Goal: Information Seeking & Learning: Learn about a topic

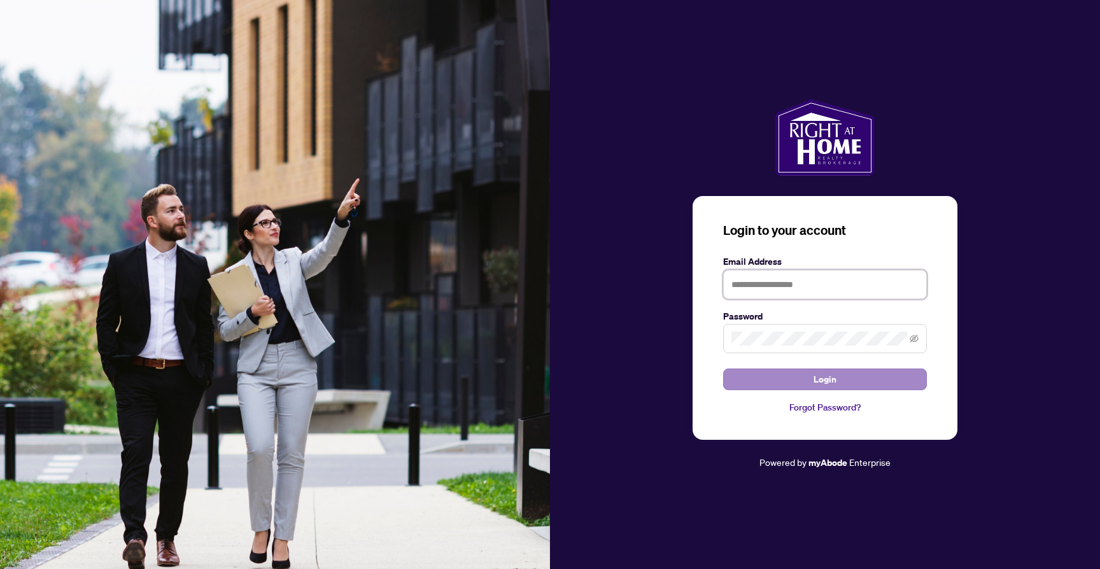
type input "**********"
click at [803, 376] on button "Login" at bounding box center [825, 379] width 204 height 22
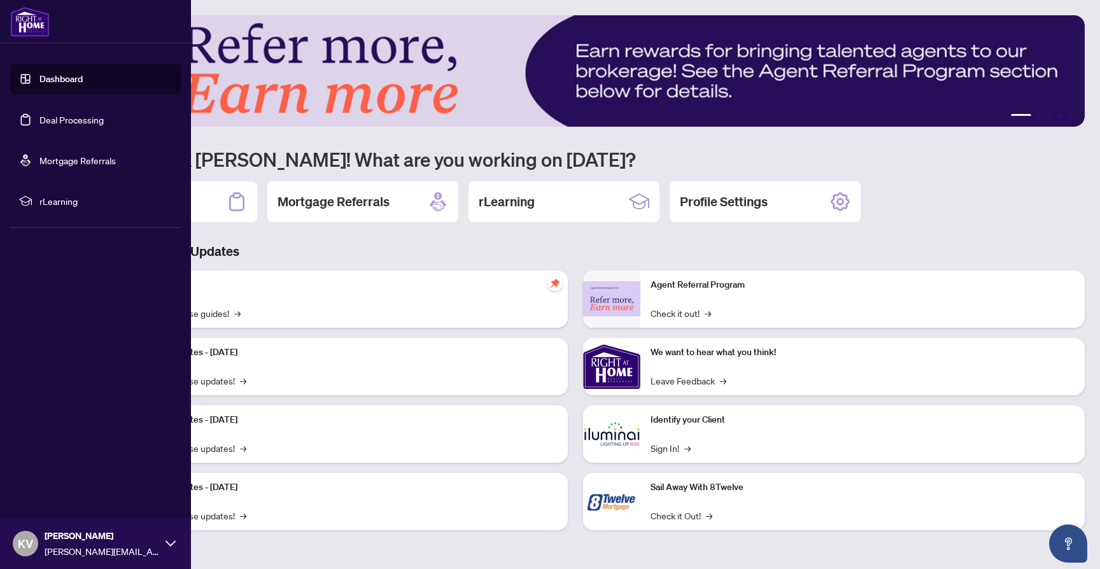
click at [69, 125] on link "Deal Processing" at bounding box center [71, 119] width 64 height 11
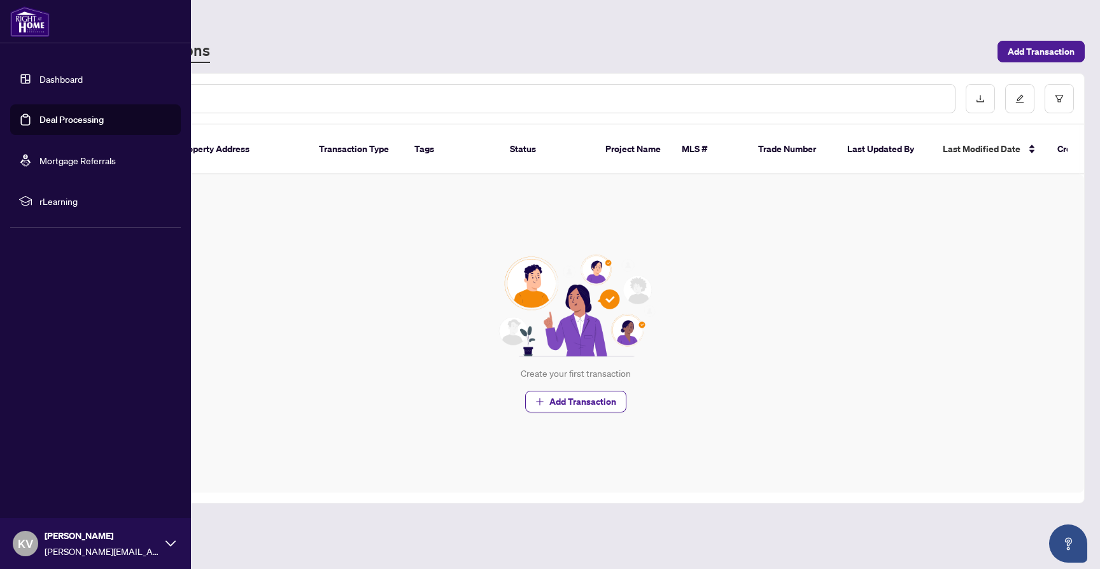
click at [57, 84] on link "Dashboard" at bounding box center [60, 78] width 43 height 11
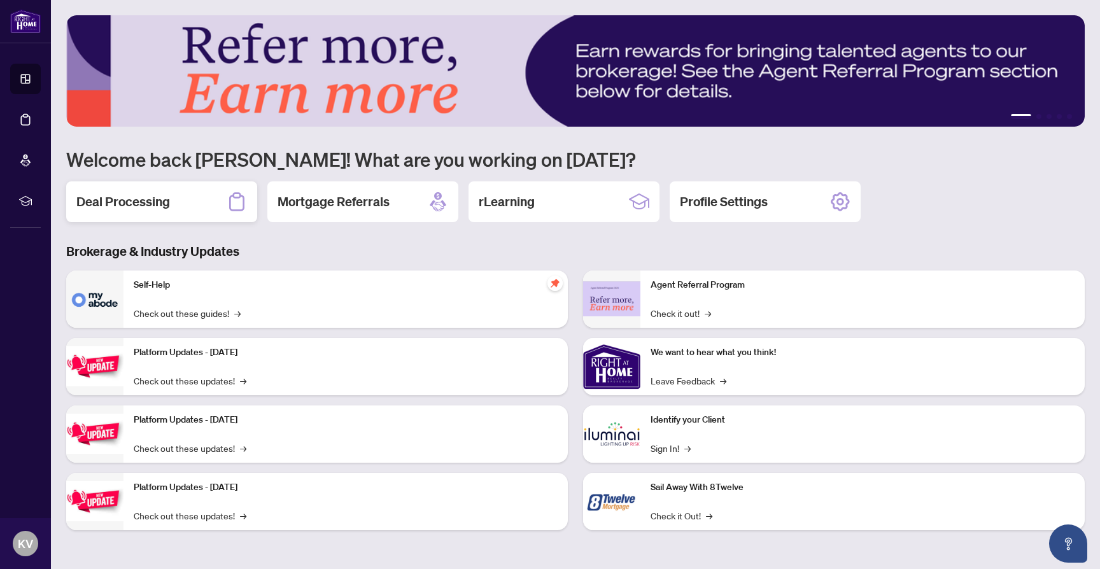
click at [174, 207] on div "Deal Processing" at bounding box center [161, 201] width 191 height 41
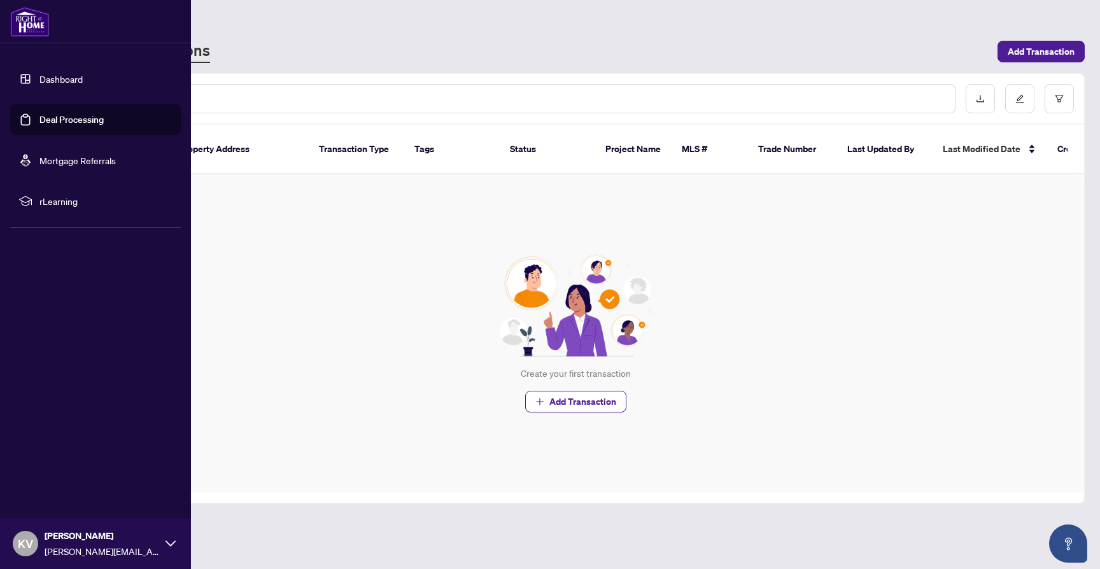
click at [39, 77] on link "Dashboard" at bounding box center [60, 78] width 43 height 11
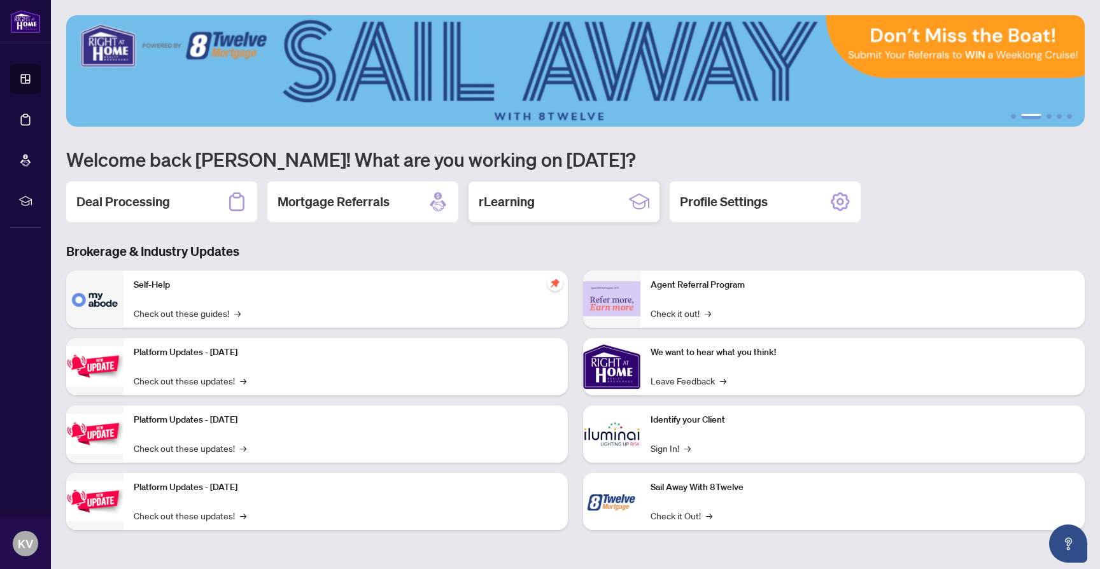
click at [540, 202] on div "rLearning" at bounding box center [563, 201] width 191 height 41
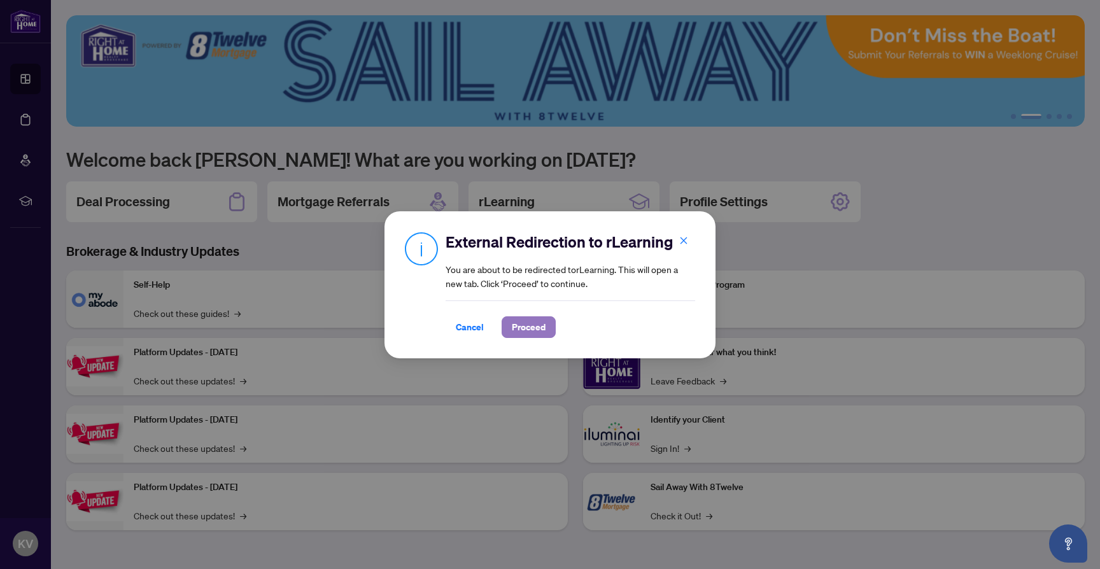
click at [543, 325] on span "Proceed" at bounding box center [529, 327] width 34 height 20
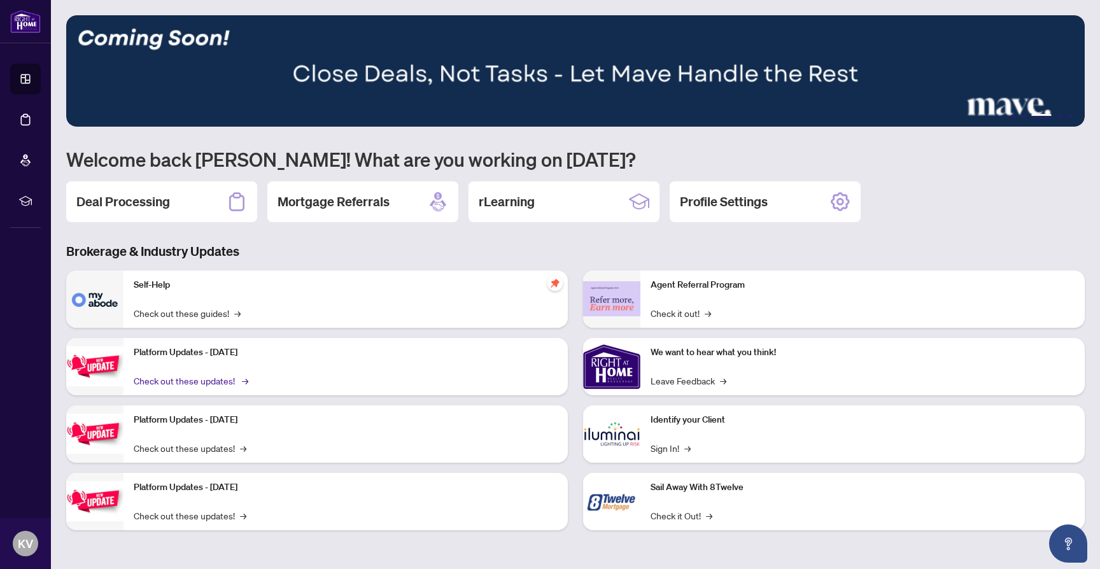
click at [203, 383] on link "Check out these updates! →" at bounding box center [190, 381] width 113 height 14
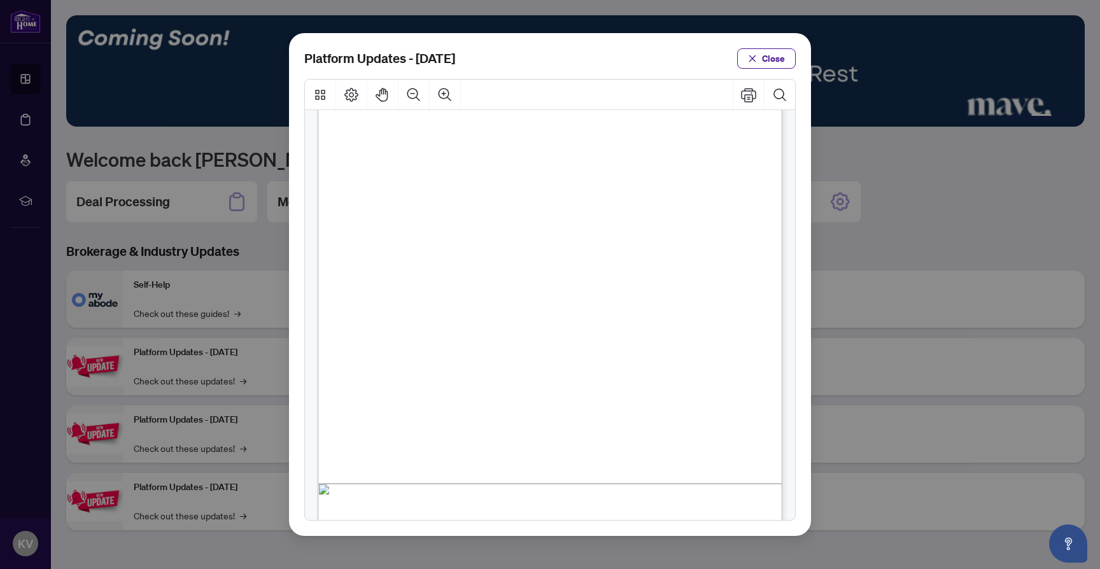
scroll to position [216, 0]
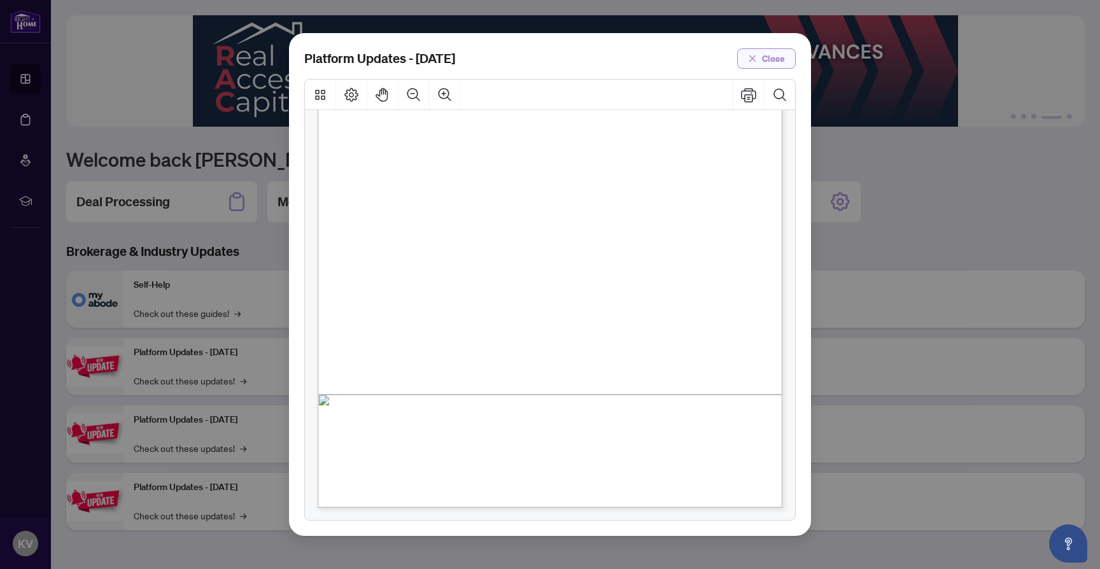
click at [770, 57] on span "Close" at bounding box center [773, 58] width 23 height 20
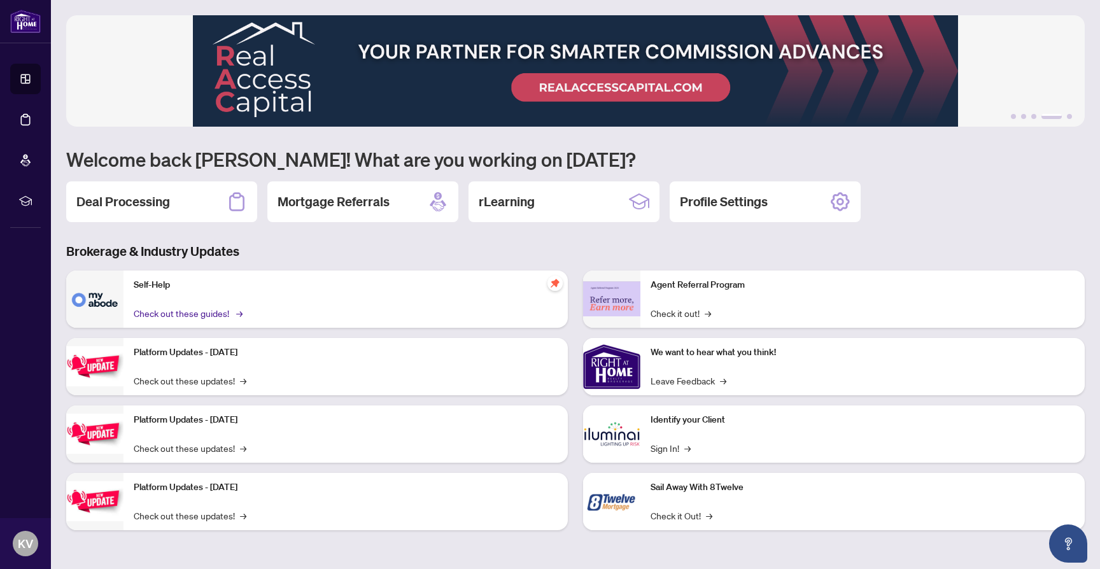
click at [175, 315] on link "Check out these guides! →" at bounding box center [187, 313] width 107 height 14
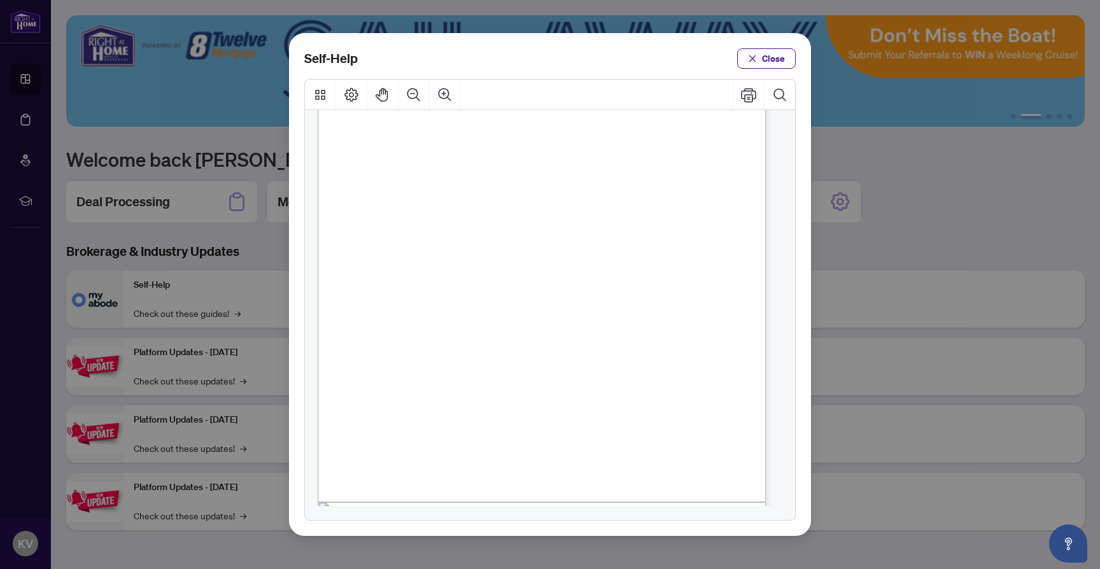
scroll to position [119, 0]
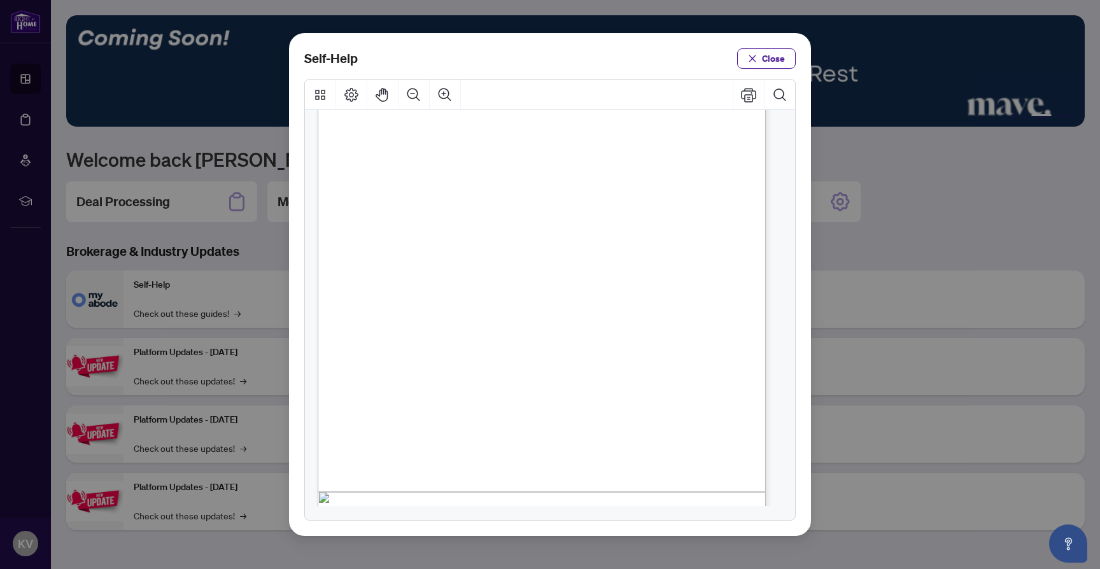
click at [558, 328] on span "PDF" at bounding box center [561, 330] width 17 height 13
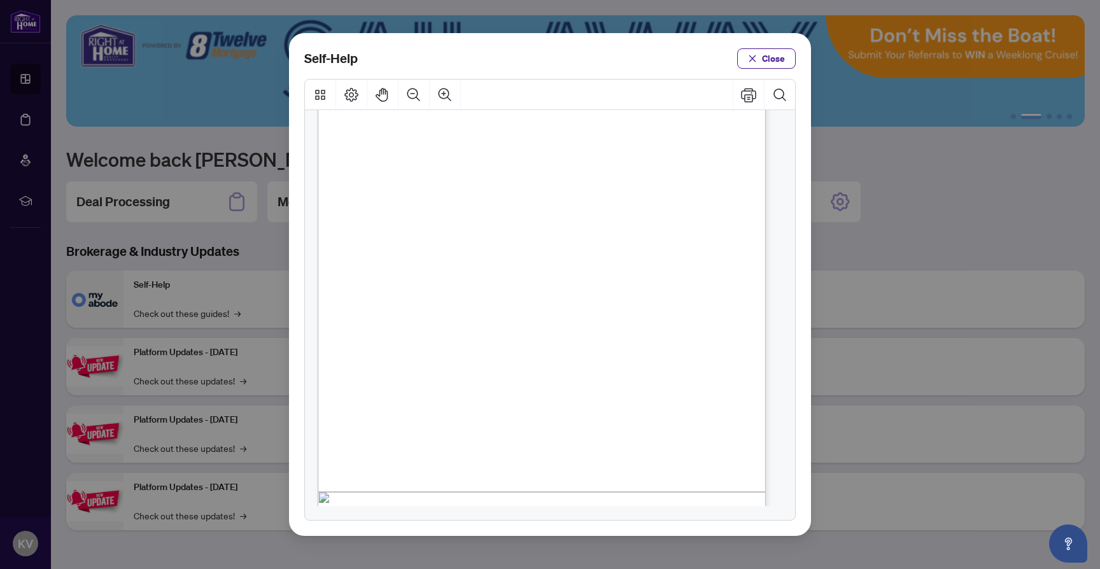
click at [767, 57] on span "Close" at bounding box center [773, 58] width 23 height 20
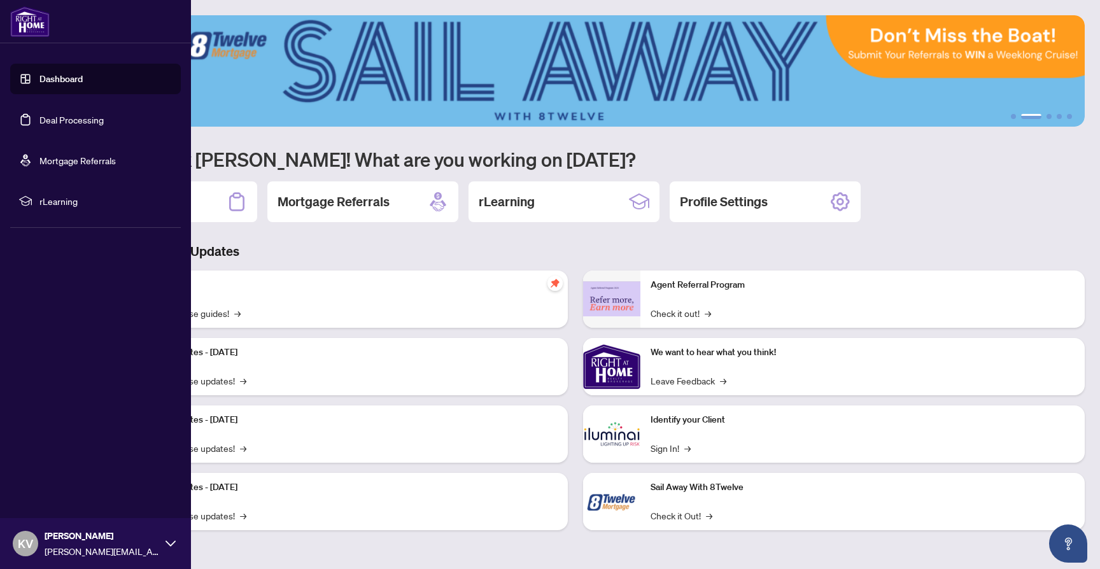
click at [85, 116] on link "Deal Processing" at bounding box center [71, 119] width 64 height 11
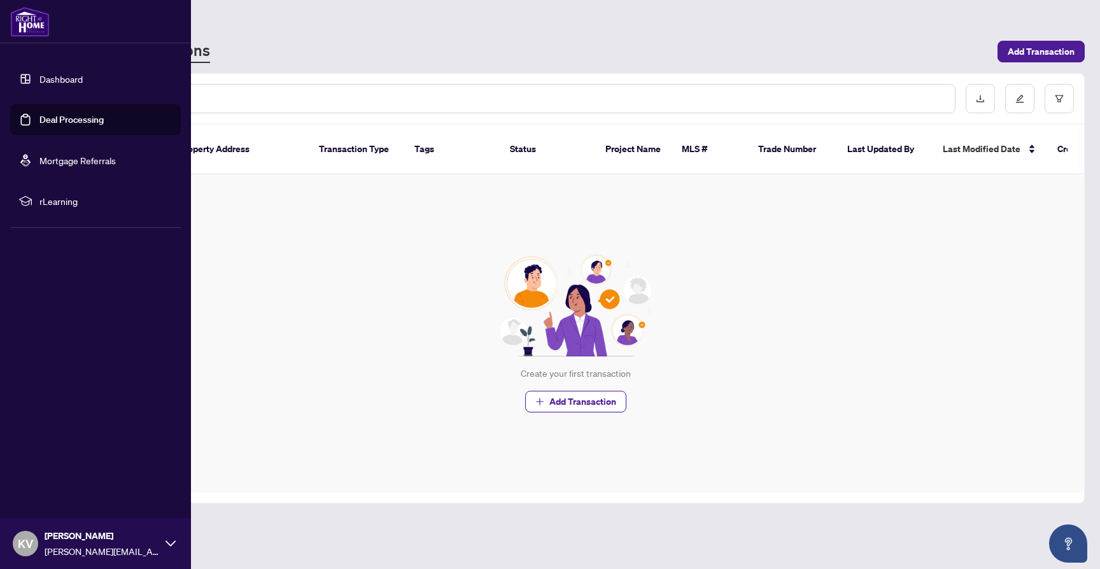
click at [62, 81] on link "Dashboard" at bounding box center [60, 78] width 43 height 11
